Goal: Obtain resource: Download file/media

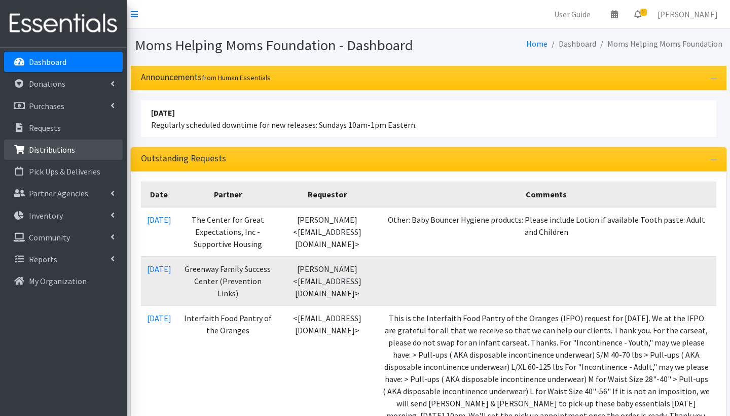
click at [57, 150] on p "Distributions" at bounding box center [52, 150] width 46 height 10
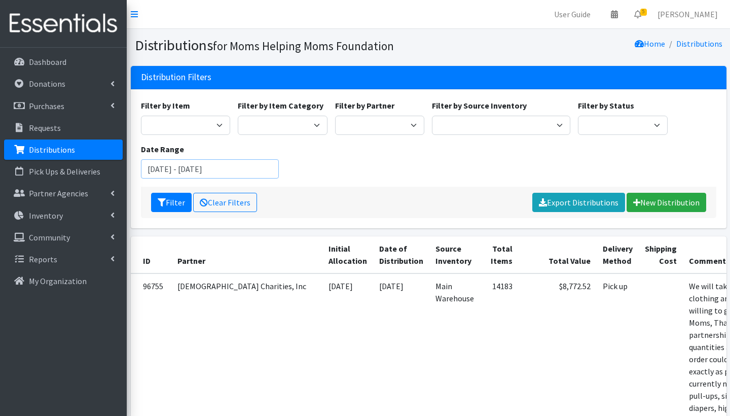
click at [198, 168] on input "[DATE] - [DATE]" at bounding box center [210, 168] width 138 height 19
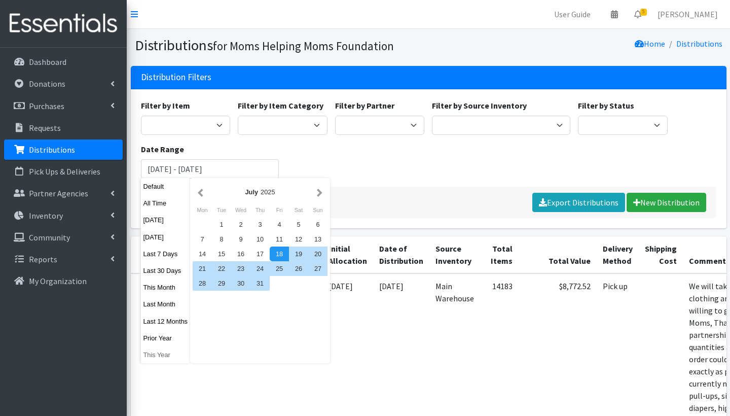
click at [160, 354] on button "This Year" at bounding box center [166, 354] width 50 height 15
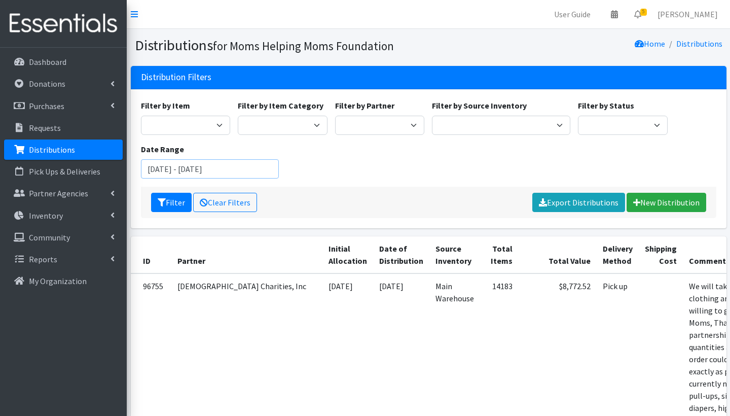
click at [231, 167] on input "[DATE] - [DATE]" at bounding box center [210, 168] width 138 height 19
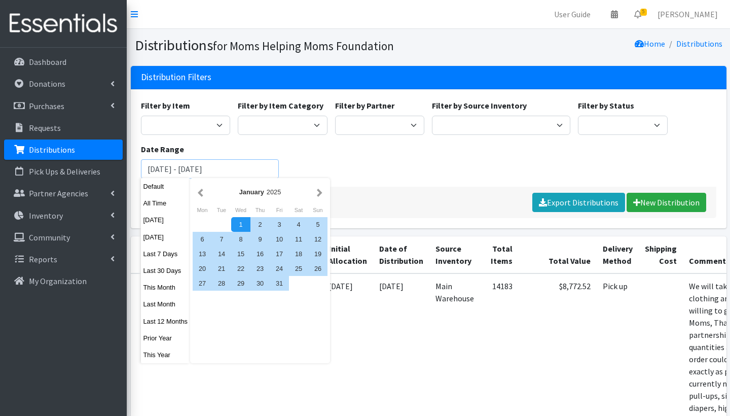
click at [231, 167] on input "[DATE] - [DATE]" at bounding box center [210, 168] width 138 height 19
type input "[DATE] - [DATE]"
click at [323, 156] on div "Filter by Item Activity Mat Adult Briefs (Large/X-Large) Adult Briefs (Medium/L…" at bounding box center [428, 142] width 583 height 87
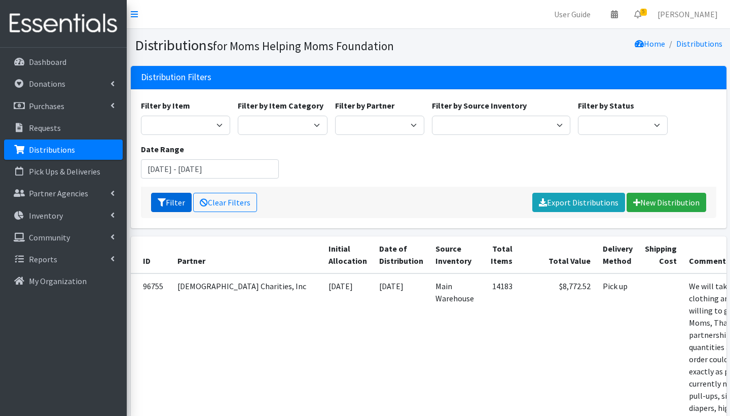
click at [173, 200] on button "Filter" at bounding box center [171, 202] width 41 height 19
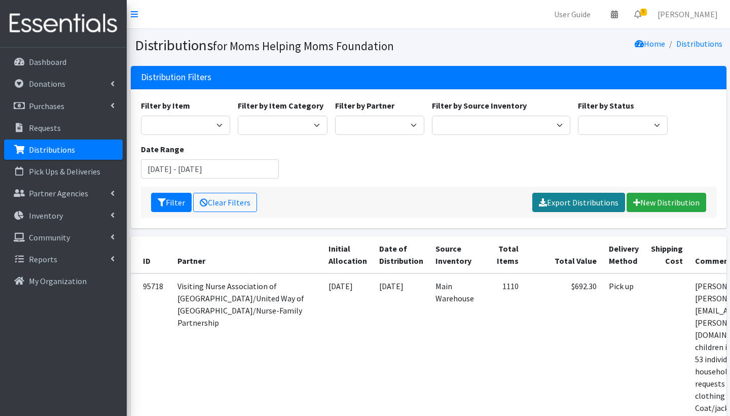
click at [574, 206] on link "Export Distributions" at bounding box center [579, 202] width 93 height 19
click at [418, 172] on div "Filter by Item Activity Mat Adult Briefs (Large/X-Large) Adult Briefs (Medium/L…" at bounding box center [428, 142] width 583 height 87
